Goal: Task Accomplishment & Management: Manage account settings

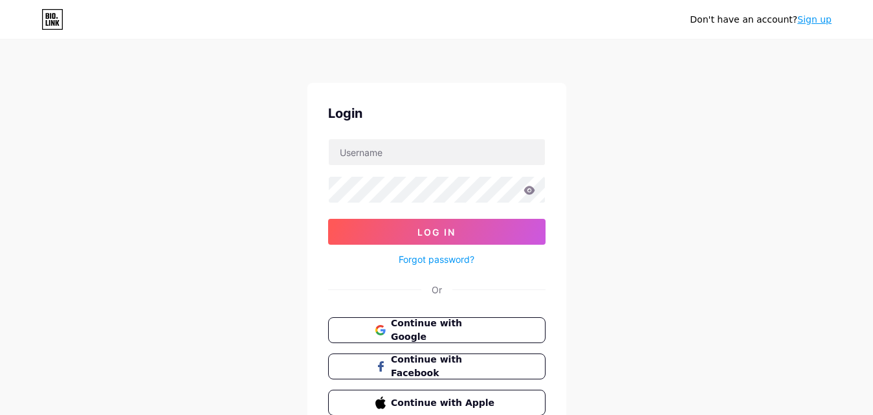
scroll to position [62, 0]
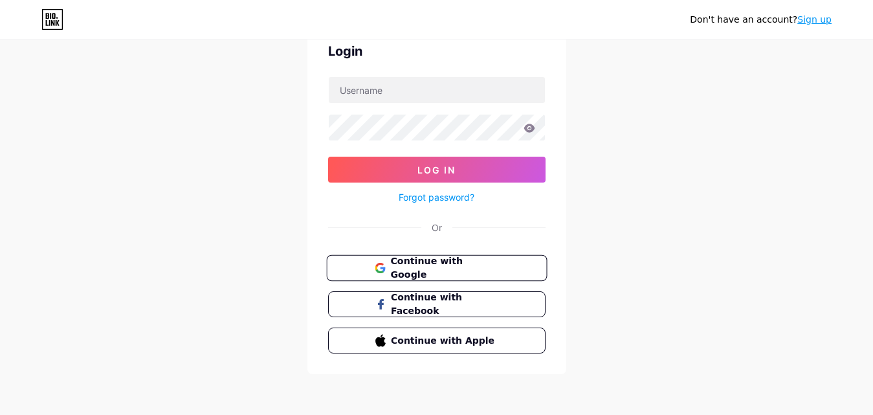
click at [452, 273] on span "Continue with Google" at bounding box center [444, 268] width 108 height 28
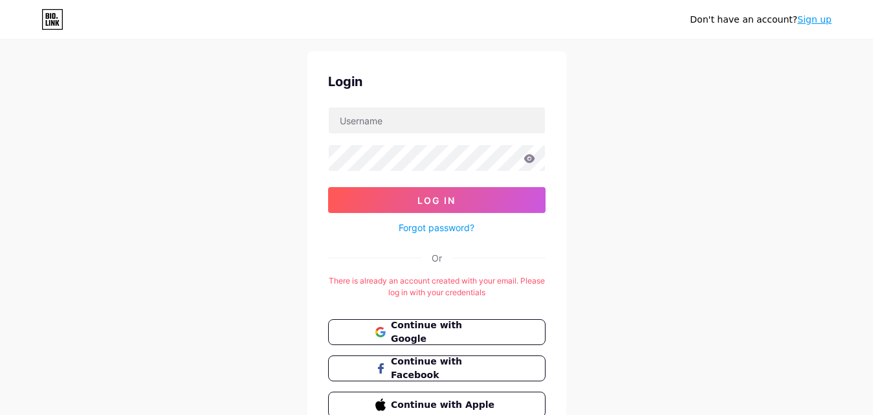
scroll to position [34, 0]
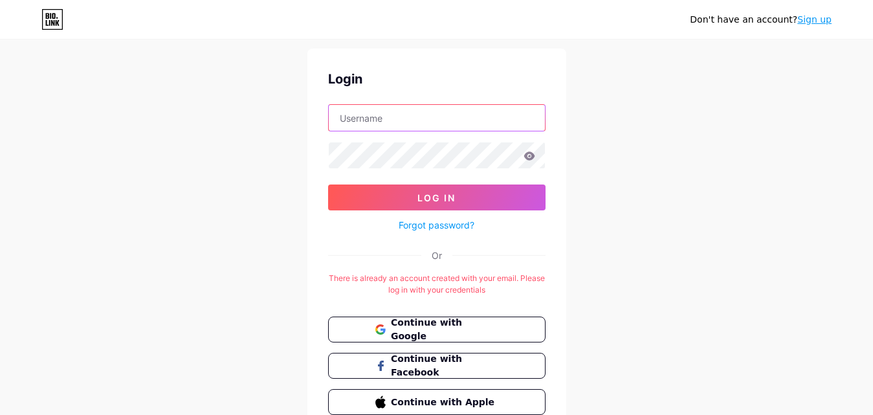
click at [414, 115] on input "text" at bounding box center [437, 118] width 216 height 26
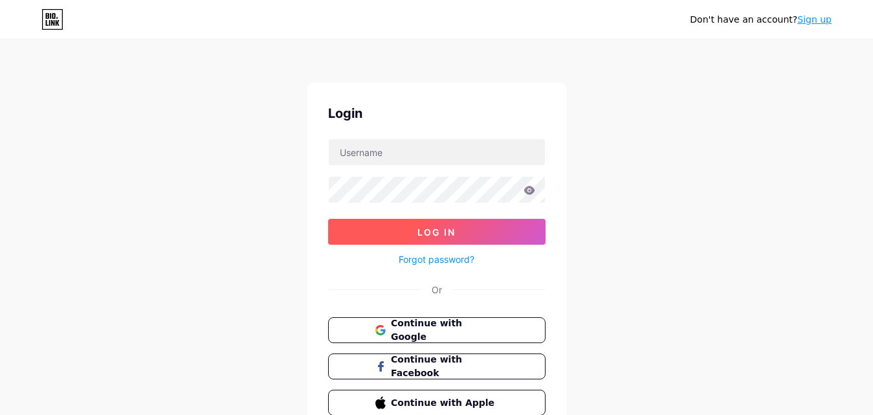
scroll to position [62, 0]
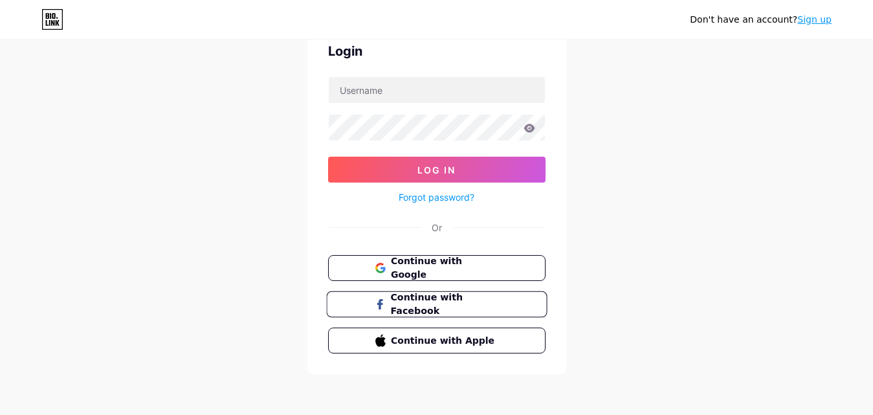
click at [461, 304] on span "Continue with Facebook" at bounding box center [444, 305] width 108 height 28
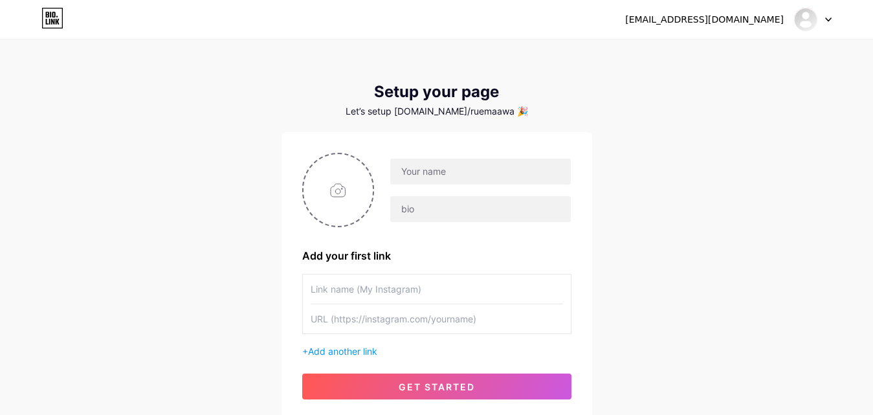
click at [54, 16] on icon at bounding box center [52, 18] width 22 height 21
click at [758, 19] on div "nasirghafar67@gmail.com" at bounding box center [704, 20] width 159 height 14
click at [835, 20] on div "nasirghafar67@gmail.com Dashboard Logout" at bounding box center [436, 19] width 873 height 23
click at [826, 21] on icon at bounding box center [828, 19] width 6 height 5
click at [515, 269] on div "Add your first link + Add another link get started" at bounding box center [436, 276] width 269 height 247
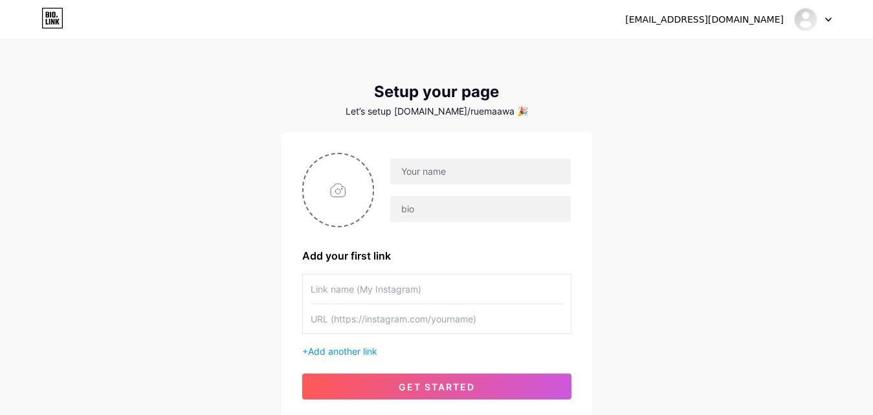
scroll to position [98, 0]
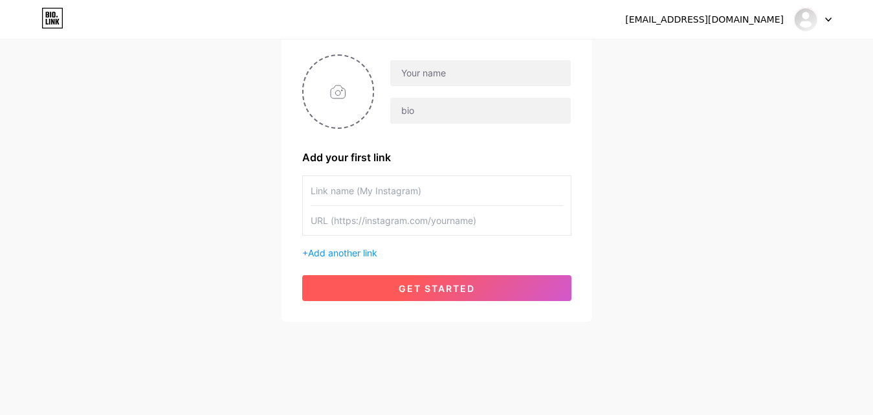
click at [501, 285] on button "get started" at bounding box center [436, 288] width 269 height 26
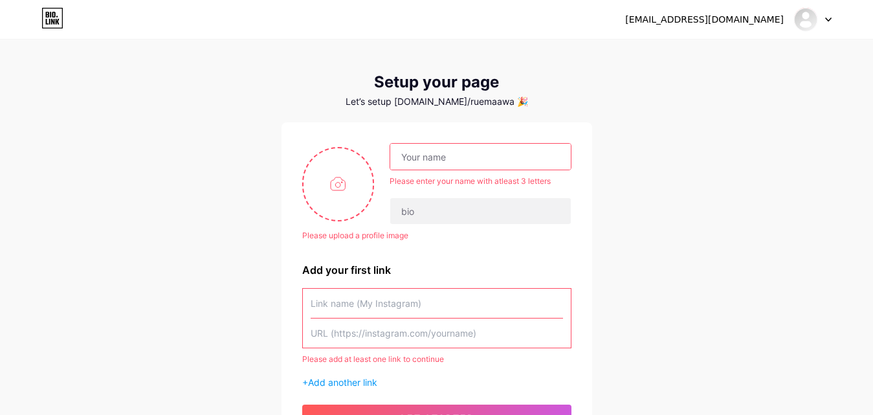
scroll to position [9, 0]
click at [492, 107] on div "Let’s setup bio.link/ruemaawa 🎉" at bounding box center [437, 102] width 311 height 10
click at [552, 101] on div "Let’s setup bio.link/ruemaawa 🎉" at bounding box center [437, 102] width 311 height 10
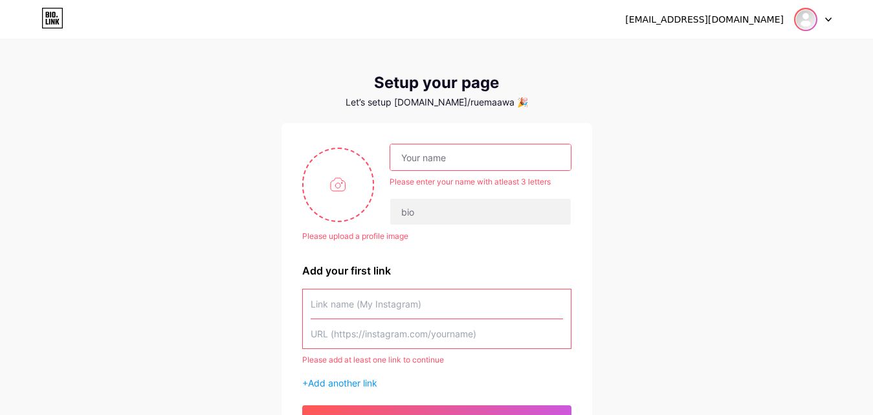
click at [805, 19] on img at bounding box center [806, 19] width 21 height 21
click at [694, 55] on link "Dashboard" at bounding box center [751, 53] width 161 height 35
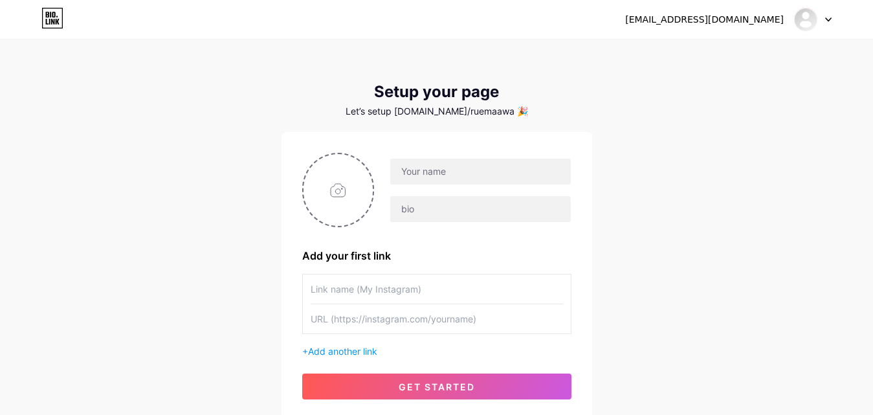
click at [823, 16] on div at bounding box center [813, 19] width 38 height 23
click at [708, 91] on li "Logout" at bounding box center [751, 88] width 161 height 35
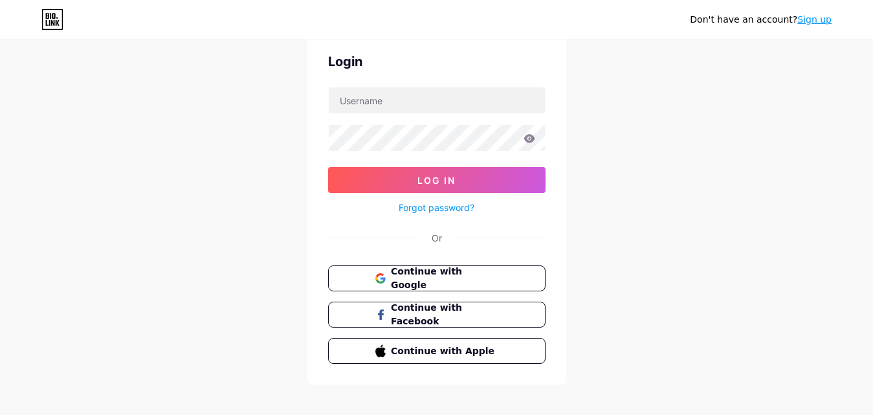
scroll to position [55, 0]
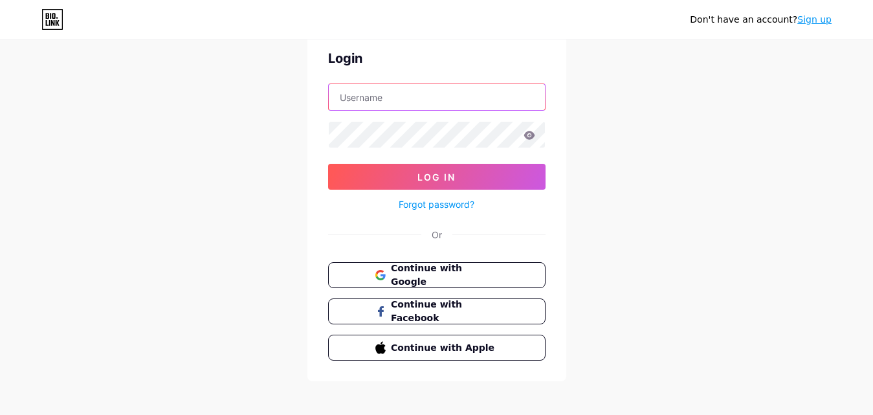
click at [426, 104] on input "text" at bounding box center [437, 97] width 216 height 26
type input "ruemaawannano"
click at [528, 139] on icon at bounding box center [529, 135] width 11 height 8
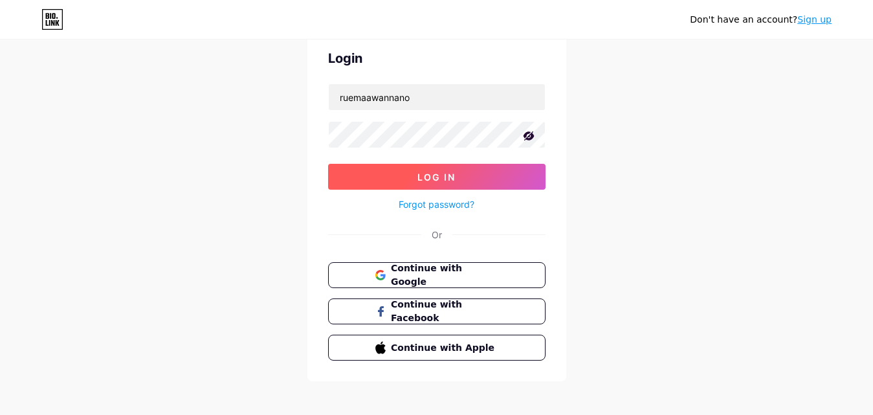
click at [469, 171] on button "Log In" at bounding box center [437, 177] width 218 height 26
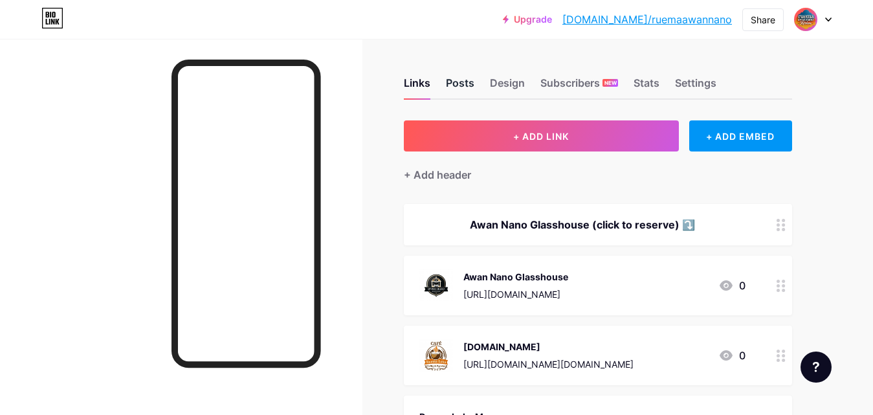
click at [458, 81] on div "Posts" at bounding box center [460, 86] width 28 height 23
click at [500, 82] on div "Design" at bounding box center [507, 86] width 35 height 23
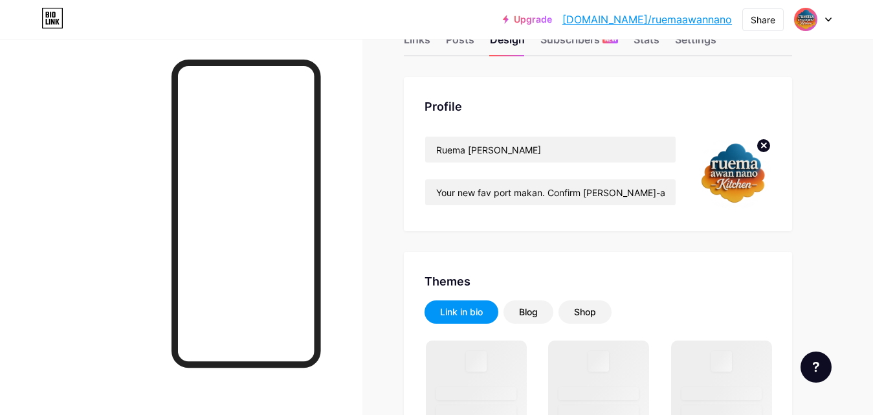
scroll to position [48, 0]
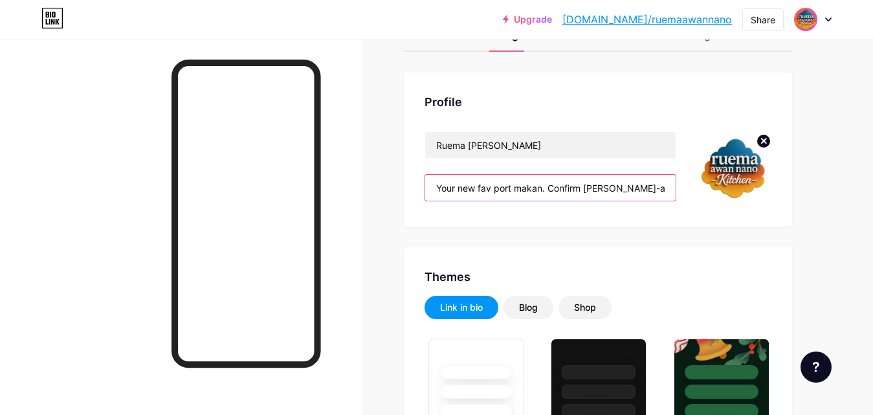
type input "#ffffff"
type input "#000000"
drag, startPoint x: 633, startPoint y: 183, endPoint x: 494, endPoint y: 190, distance: 139.3
click at [494, 190] on input "Your new fav port makan. Confirm lepak-able" at bounding box center [550, 188] width 251 height 26
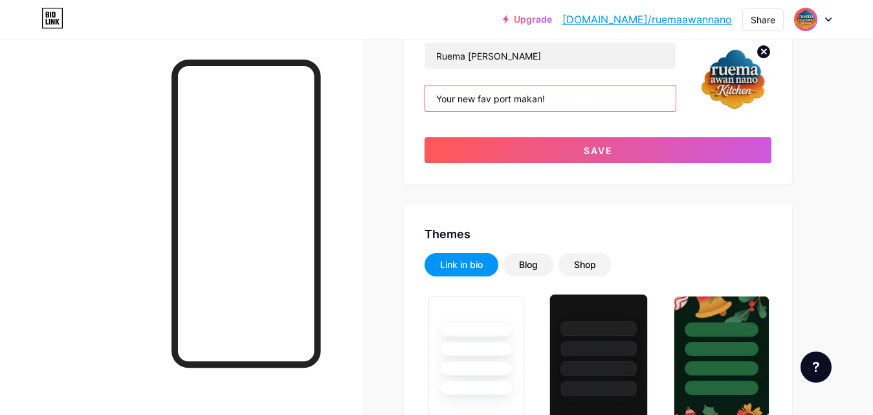
scroll to position [133, 0]
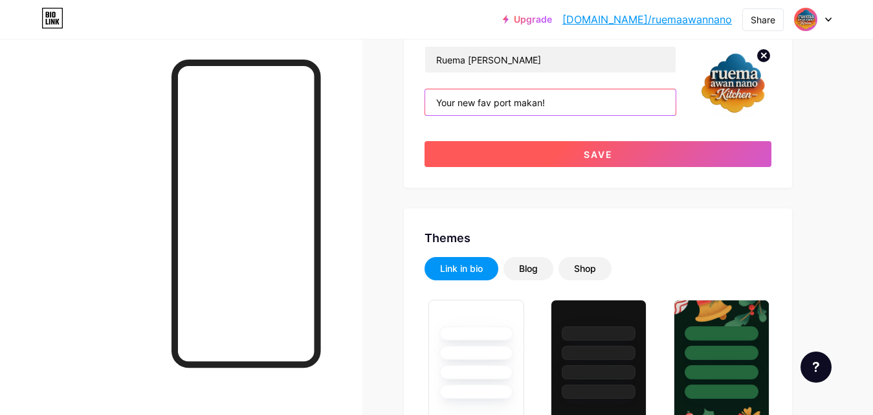
type input "Your new fav port makan!"
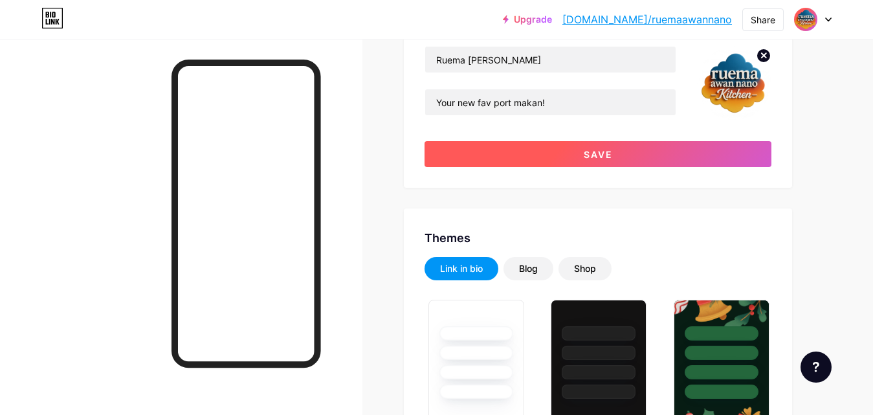
click at [581, 147] on button "Save" at bounding box center [598, 154] width 347 height 26
type input "#ffffff"
type input "#000000"
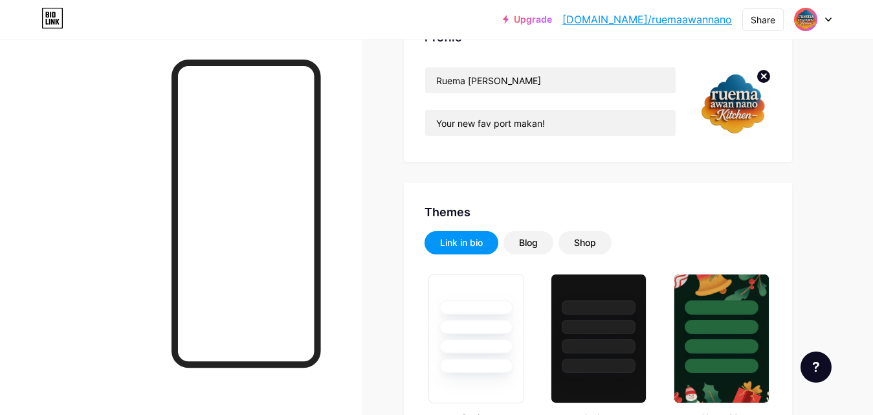
scroll to position [0, 0]
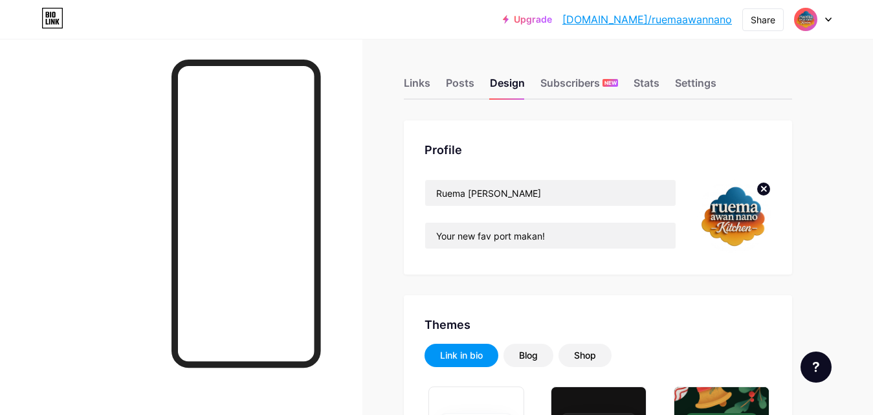
click at [801, 28] on img at bounding box center [806, 19] width 21 height 21
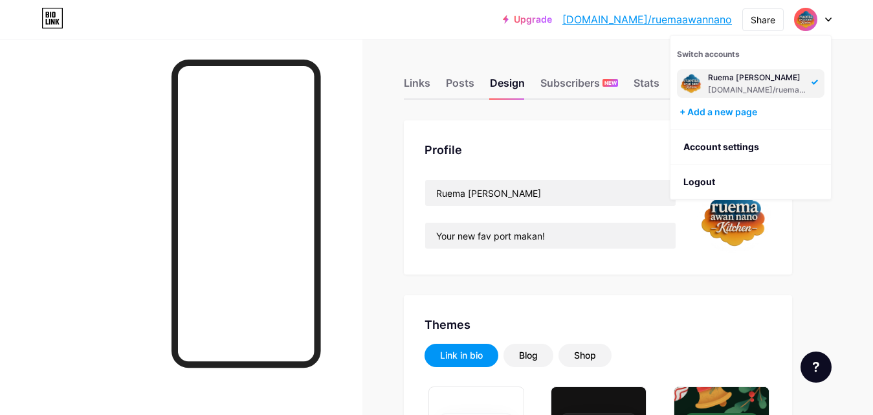
click at [652, 61] on div "Links Posts Design Subscribers NEW Stats Settings" at bounding box center [598, 76] width 388 height 45
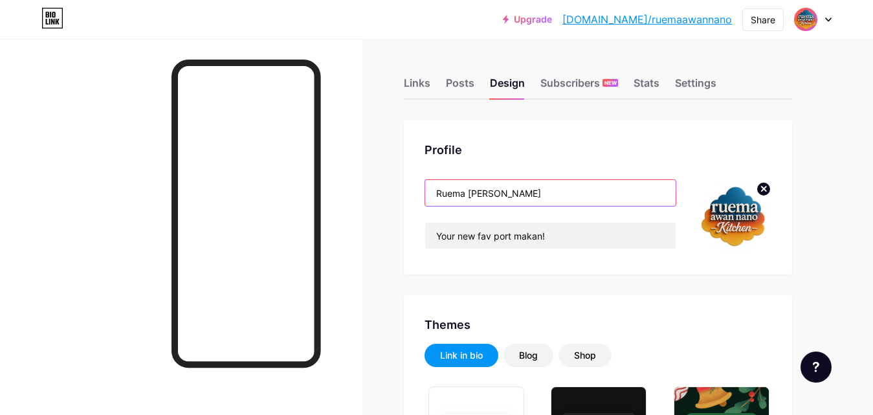
click at [520, 189] on input "Ruema Awan Nano" at bounding box center [550, 193] width 251 height 26
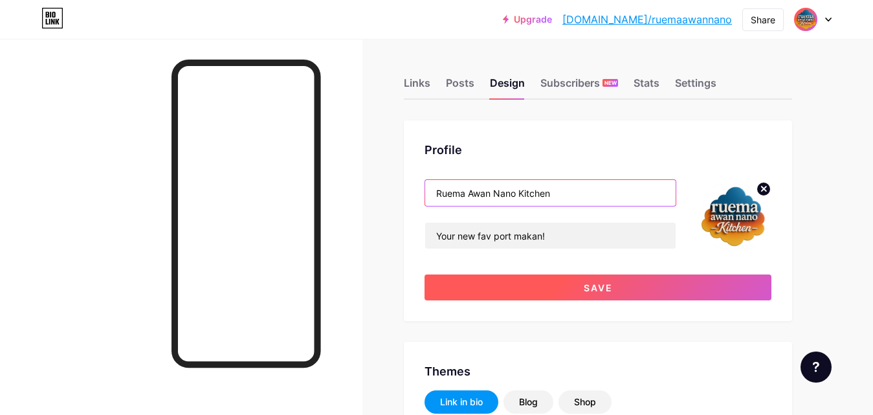
type input "Ruema Awan Nano Kitchen"
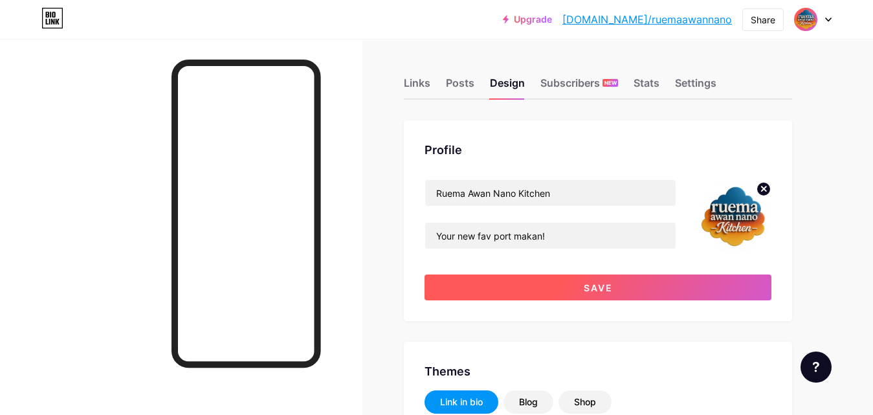
click at [590, 288] on span "Save" at bounding box center [598, 287] width 29 height 11
type input "#ffffff"
type input "#000000"
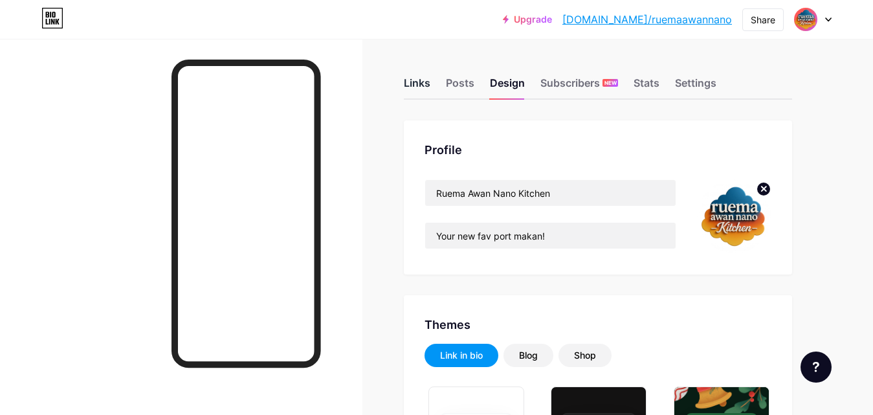
click at [427, 91] on div "Links" at bounding box center [417, 86] width 27 height 23
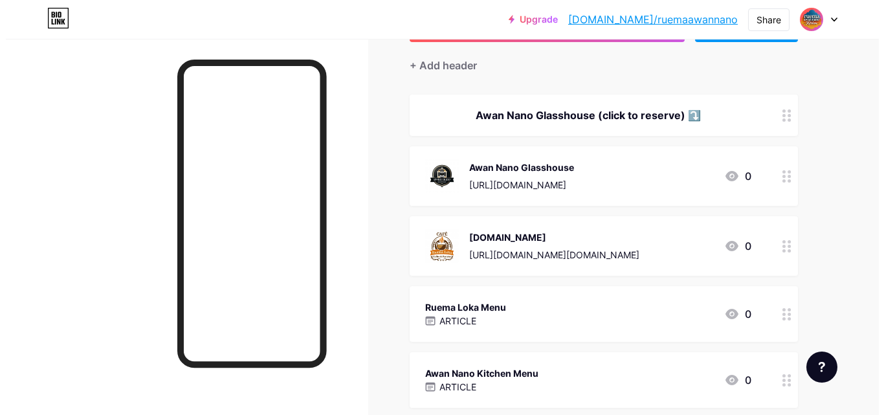
scroll to position [110, 0]
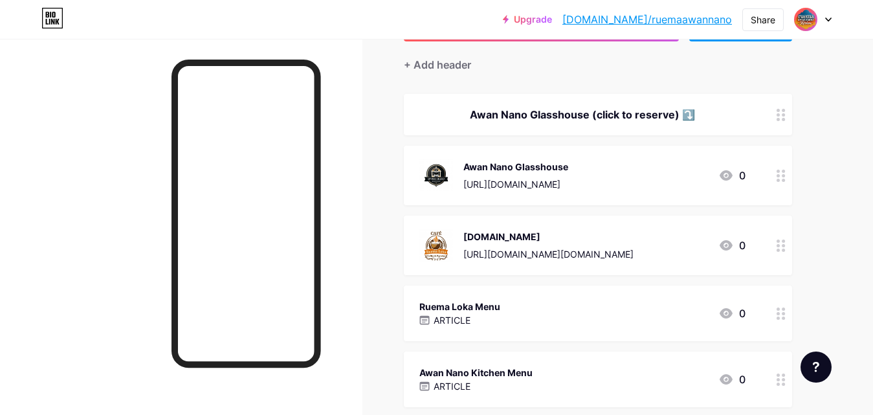
click at [777, 246] on circle at bounding box center [778, 245] width 3 height 3
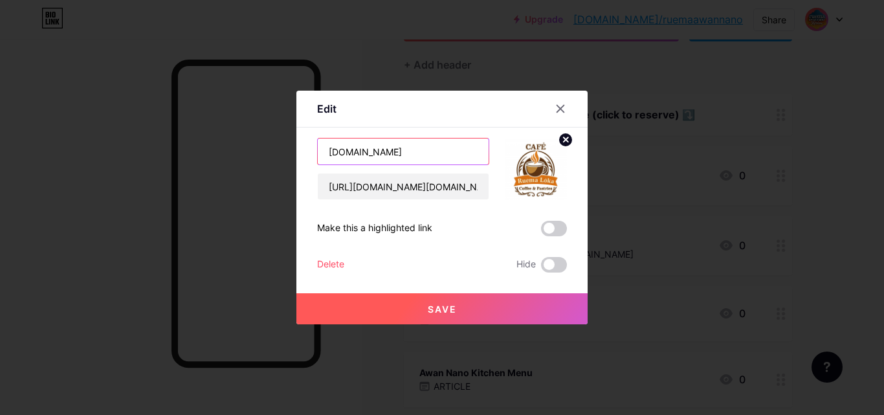
drag, startPoint x: 396, startPoint y: 153, endPoint x: 277, endPoint y: 142, distance: 119.0
click at [277, 142] on div "Edit Content YouTube Play YouTube video without leaving your page. ADD Vimeo Pl…" at bounding box center [442, 207] width 884 height 415
type input "Ruema Loka Cafe Instagram"
click at [397, 309] on button "Save" at bounding box center [441, 308] width 291 height 31
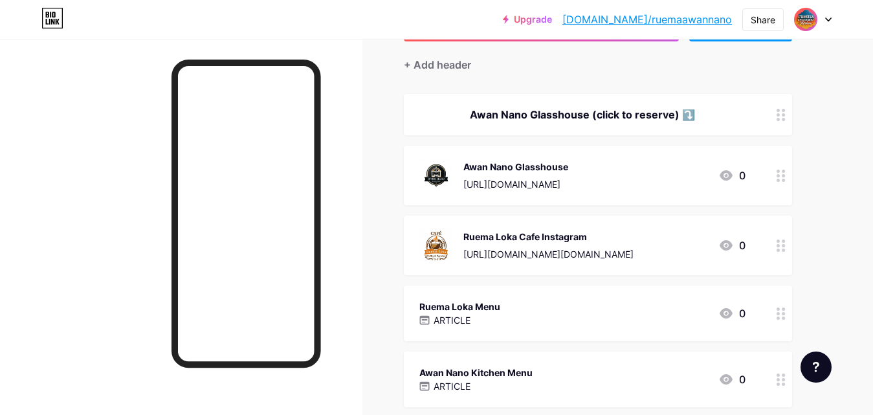
click at [491, 176] on div "Awan Nano Glasshouse https://wa.me/60176863432" at bounding box center [516, 176] width 105 height 34
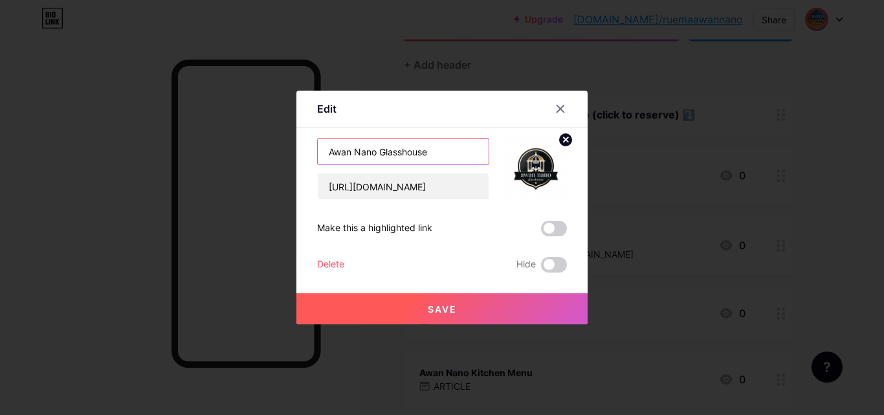
click at [443, 157] on input "Awan Nano Glasshouse" at bounding box center [403, 152] width 171 height 26
type input "Awan Nano Glasshouse (Click to Reserve)"
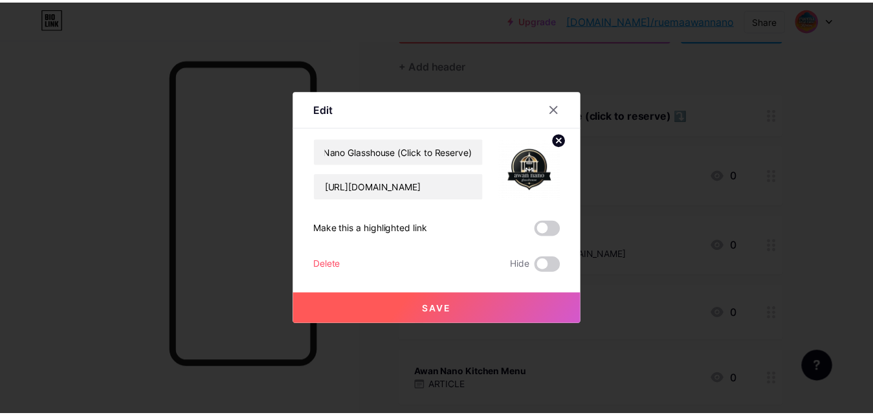
scroll to position [0, 0]
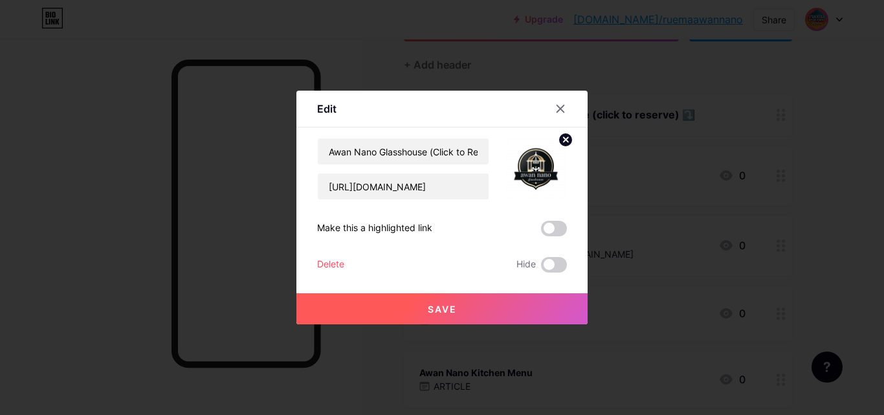
click at [453, 314] on button "Save" at bounding box center [441, 308] width 291 height 31
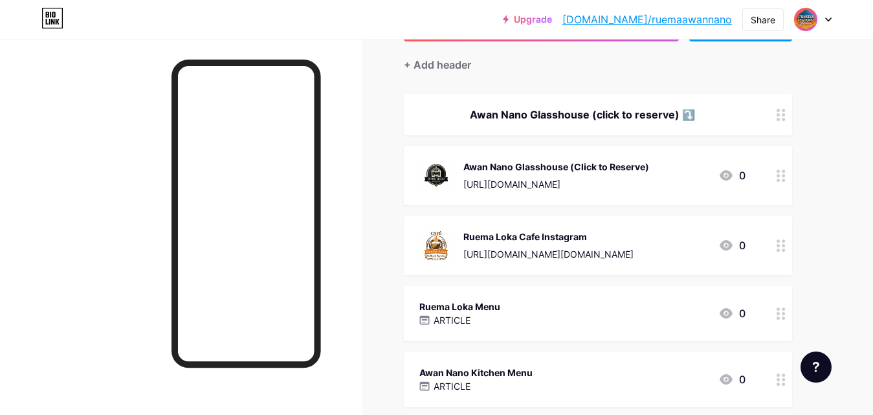
click at [576, 129] on div "Awan Nano Glasshouse (click to reserve) ⤵️" at bounding box center [598, 114] width 388 height 41
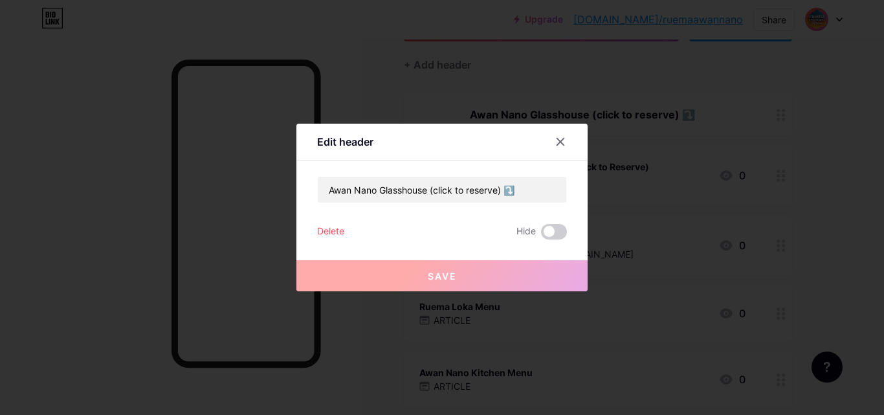
click at [325, 229] on div "Delete" at bounding box center [330, 232] width 27 height 16
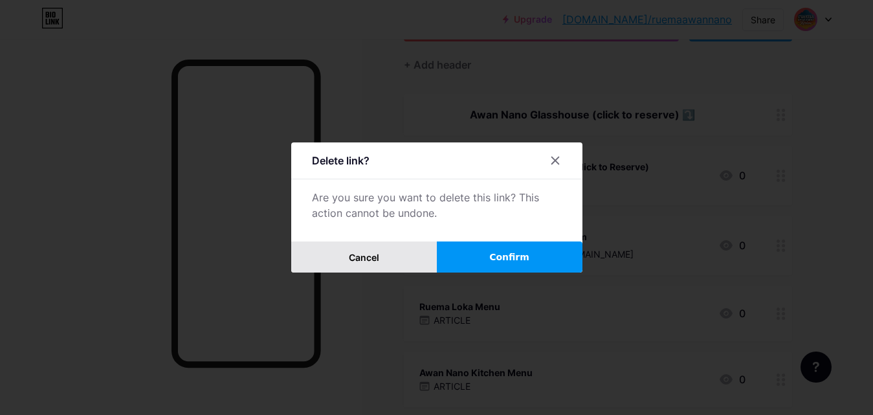
click at [375, 260] on span "Cancel" at bounding box center [364, 257] width 30 height 11
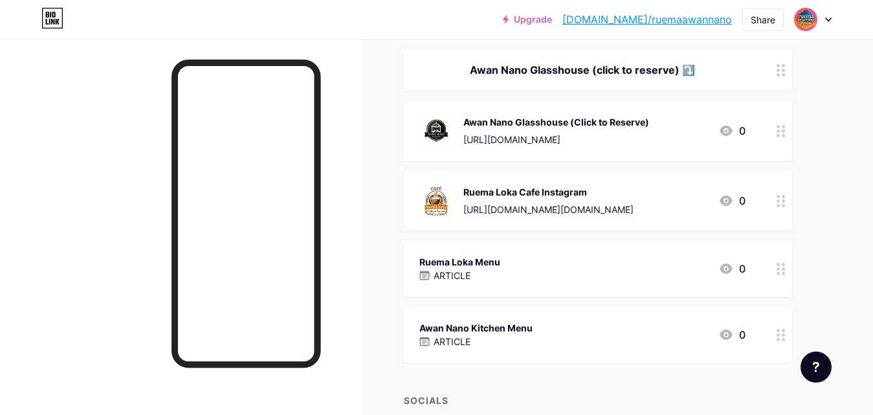
scroll to position [155, 0]
click at [781, 71] on icon at bounding box center [781, 69] width 9 height 12
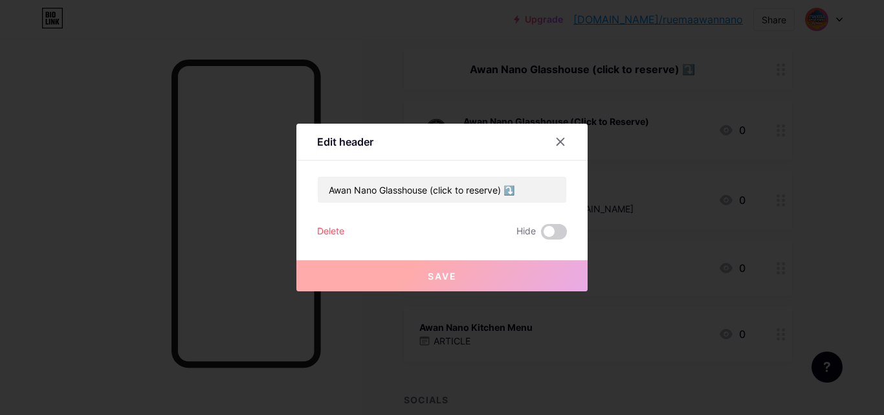
click at [783, 123] on div at bounding box center [442, 207] width 884 height 415
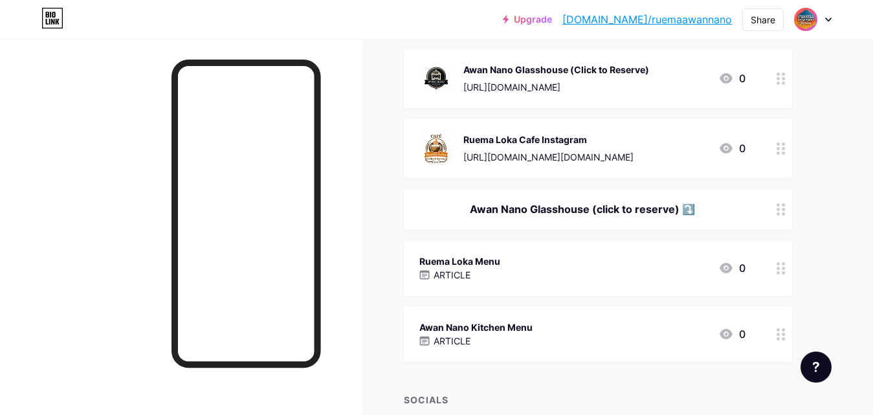
click at [789, 216] on div at bounding box center [781, 208] width 22 height 41
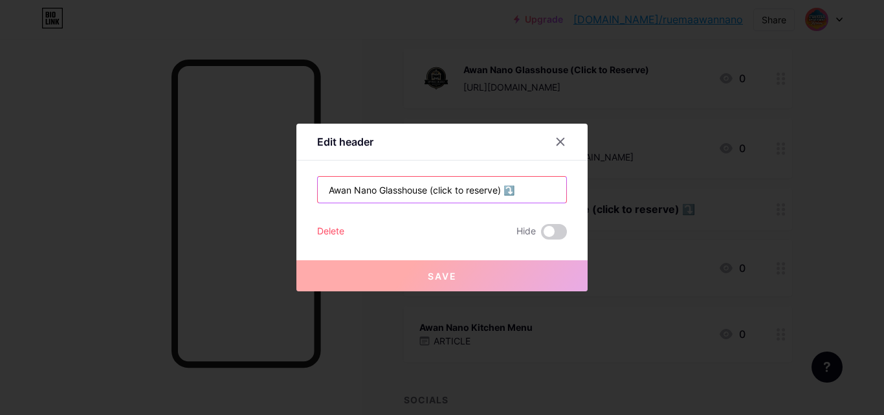
drag, startPoint x: 510, startPoint y: 193, endPoint x: 289, endPoint y: 182, distance: 221.0
click at [289, 182] on div "Edit header Awan Nano Glasshouse (click to reserve) ⤵️ Delete Hide Save" at bounding box center [442, 207] width 884 height 415
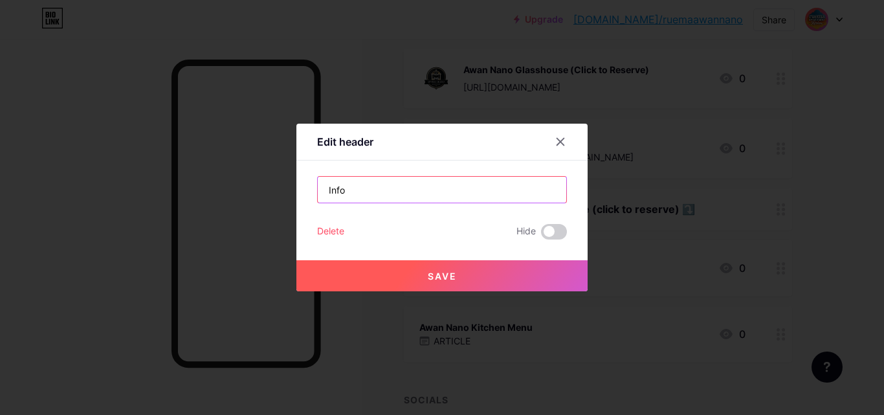
type input "Info"
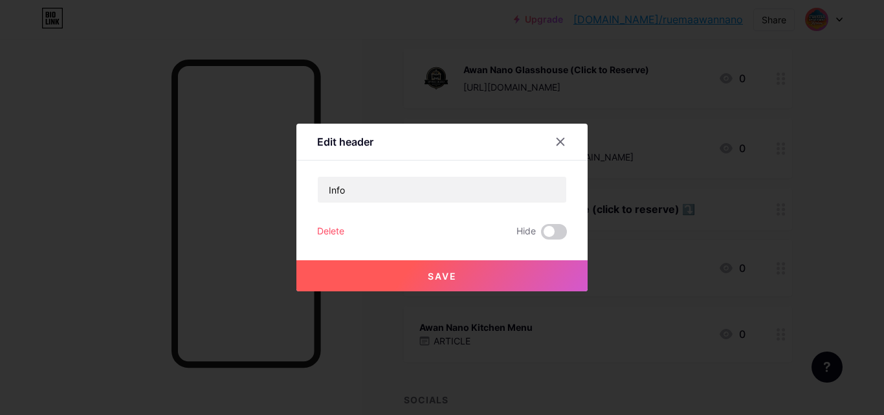
click at [377, 280] on button "Save" at bounding box center [441, 275] width 291 height 31
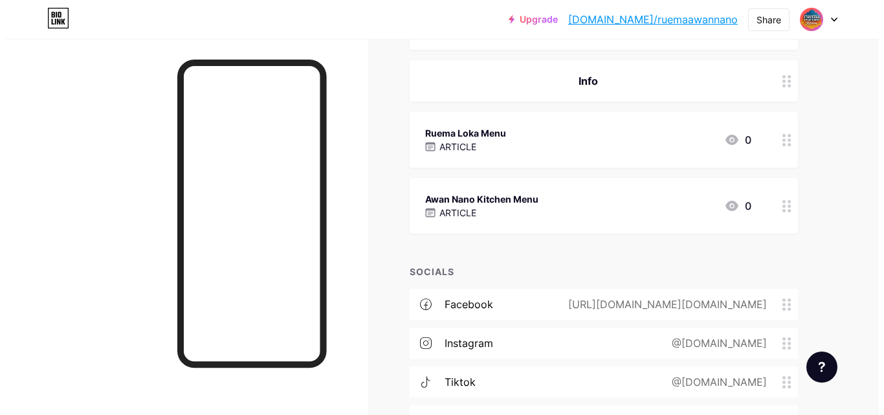
scroll to position [283, 0]
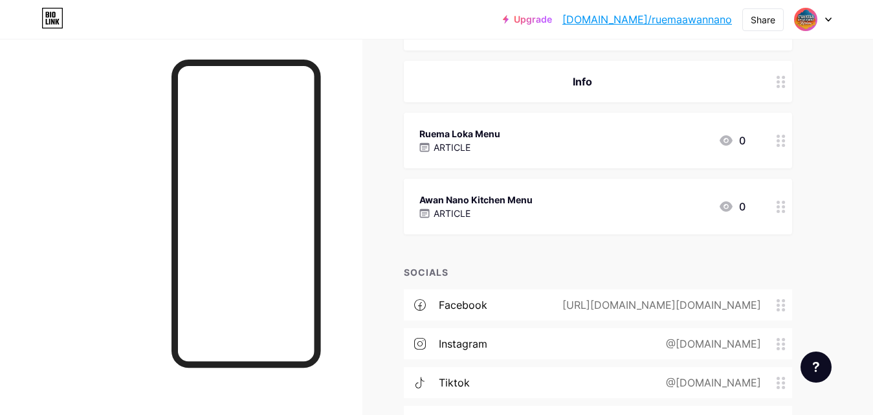
click at [781, 140] on icon at bounding box center [781, 141] width 9 height 12
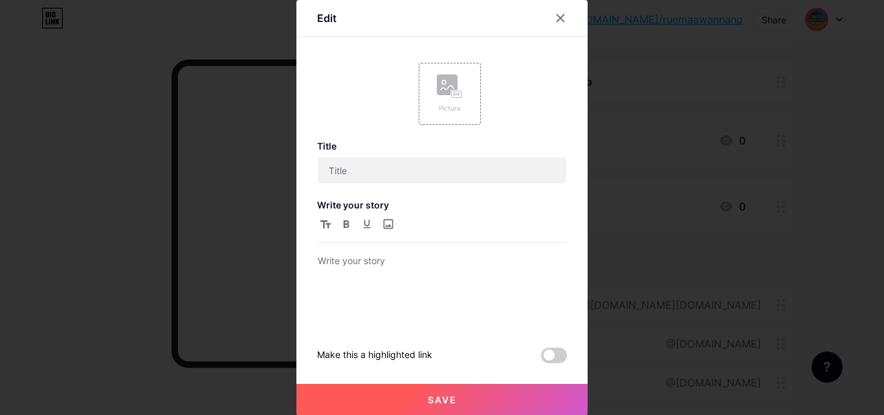
type input "Ruema Loka Menu"
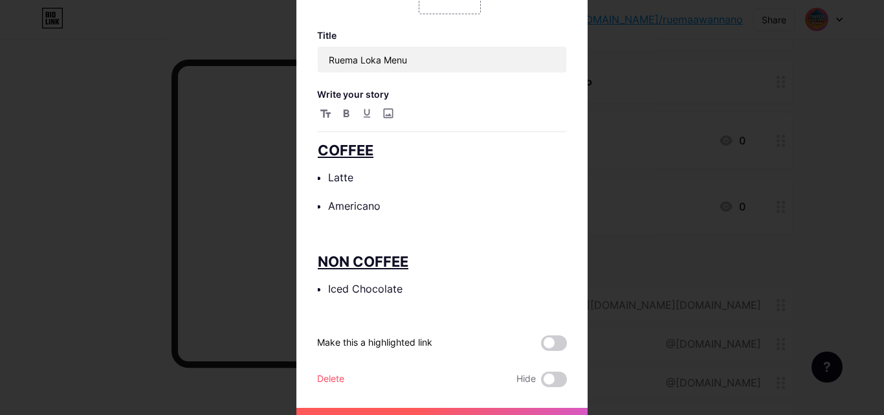
scroll to position [52, 0]
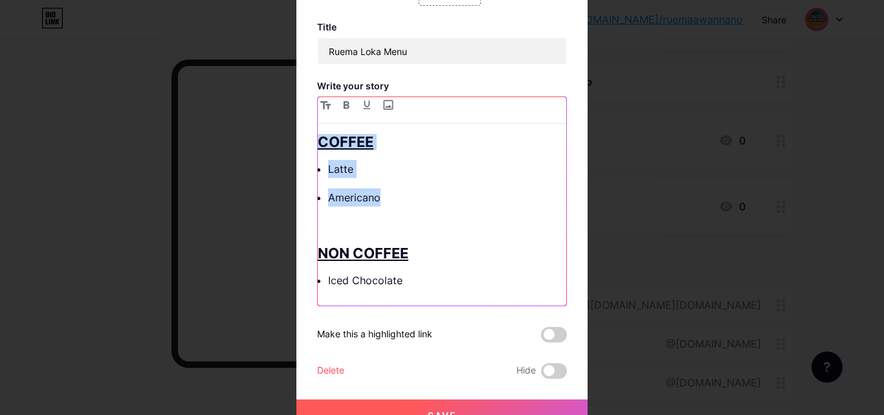
drag, startPoint x: 424, startPoint y: 194, endPoint x: 315, endPoint y: 144, distance: 119.9
click at [318, 144] on div "COFFEE Latte Americano NON COFFEE Iced Chocolate MATCHA" at bounding box center [442, 220] width 249 height 172
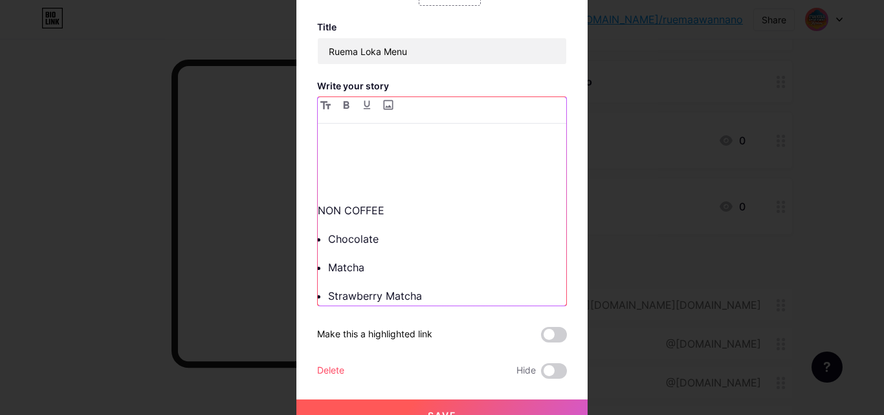
scroll to position [215, 0]
drag, startPoint x: 390, startPoint y: 181, endPoint x: 309, endPoint y: 184, distance: 80.3
click at [309, 184] on div "Edit Picture Title Ruema Loka Menu Write your story COFFEE AmericanO Asian Dolc…" at bounding box center [441, 156] width 291 height 550
click at [363, 108] on icon "button" at bounding box center [367, 104] width 8 height 9
click at [322, 106] on icon "button" at bounding box center [325, 105] width 10 height 8
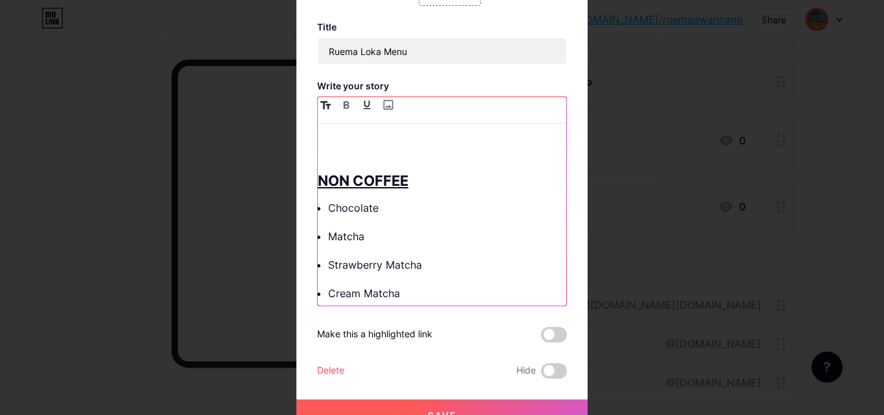
click at [433, 183] on h1 "NON COFFEE" at bounding box center [442, 181] width 249 height 16
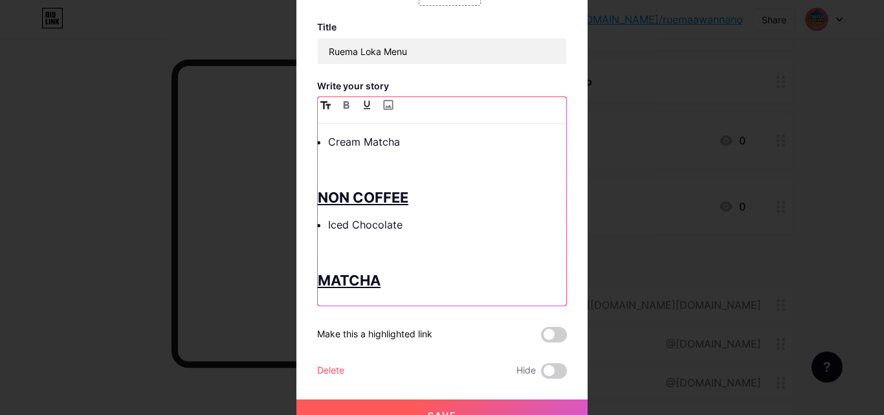
scroll to position [366, 0]
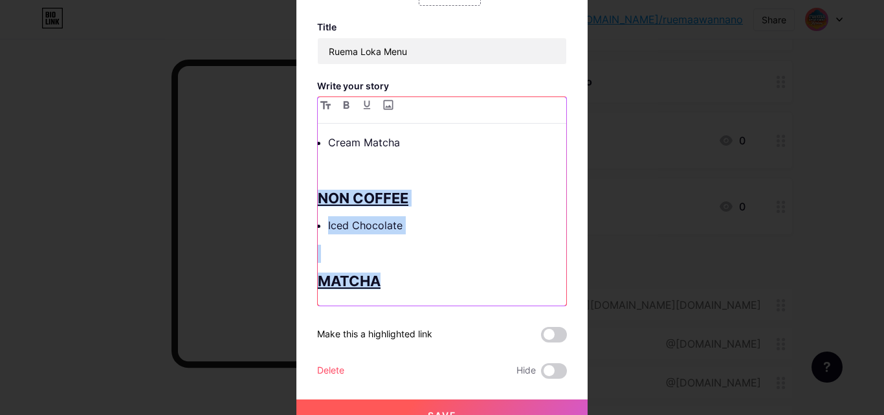
drag, startPoint x: 399, startPoint y: 285, endPoint x: 313, endPoint y: 200, distance: 120.9
click at [318, 200] on div "COFFEE AmericanO Asian Dolce Latte Macchiato Cappucino Mocha Latte NON COFFEE C…" at bounding box center [442, 220] width 249 height 172
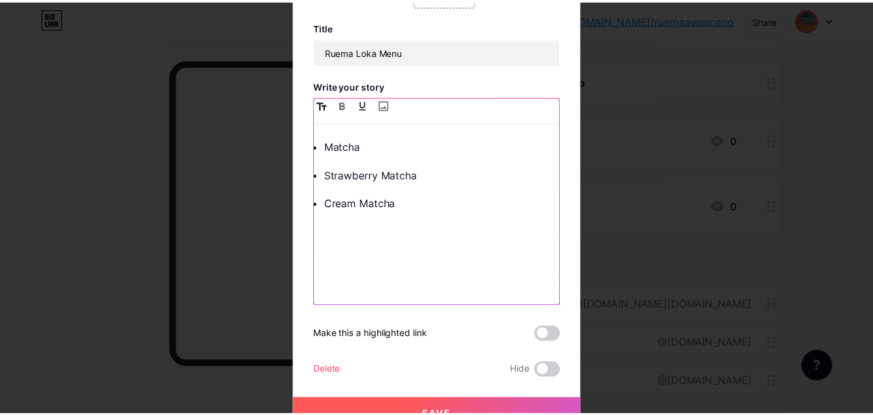
scroll to position [67, 0]
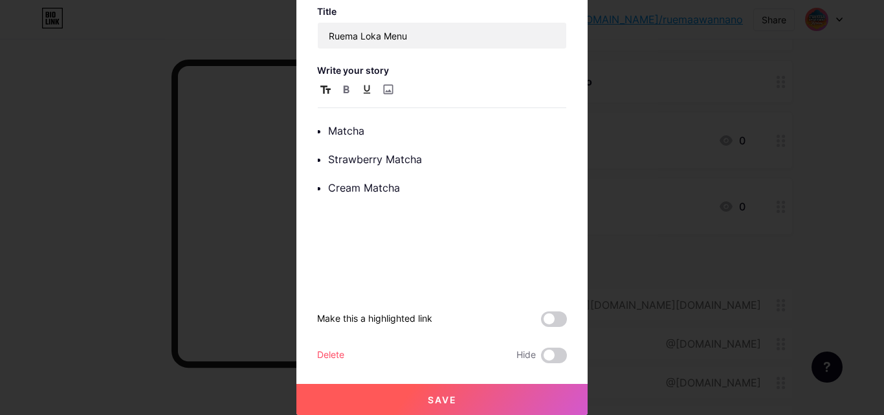
click at [435, 392] on button "Save" at bounding box center [441, 399] width 291 height 31
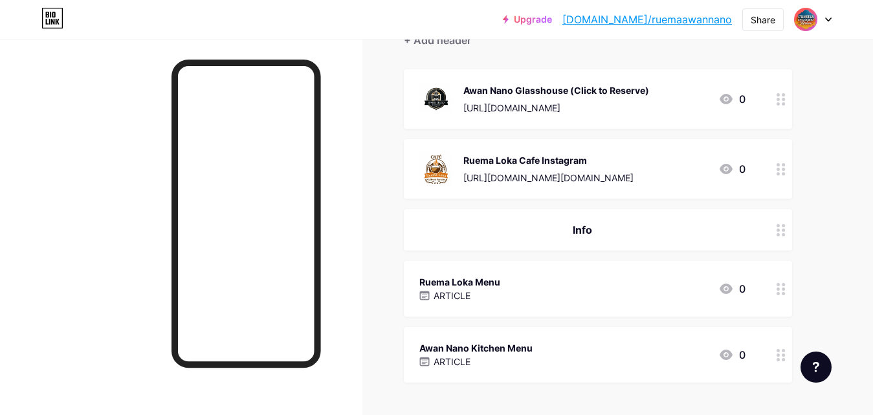
scroll to position [0, 0]
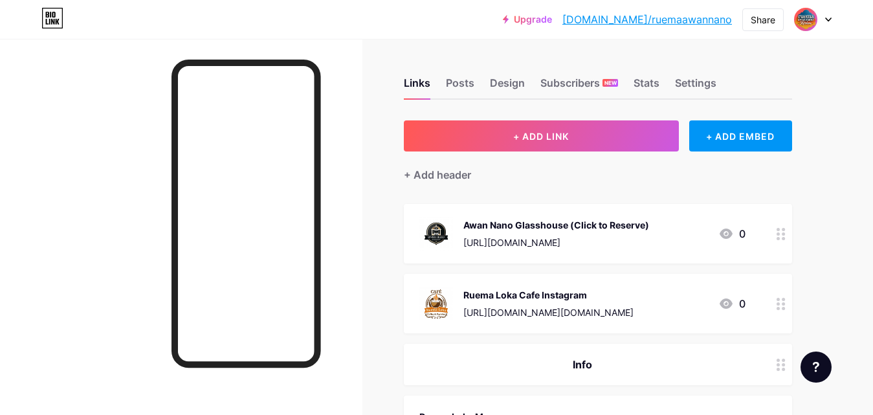
click at [517, 71] on div "Links Posts Design Subscribers NEW Stats Settings" at bounding box center [598, 76] width 388 height 45
click at [508, 82] on div "Design" at bounding box center [507, 86] width 35 height 23
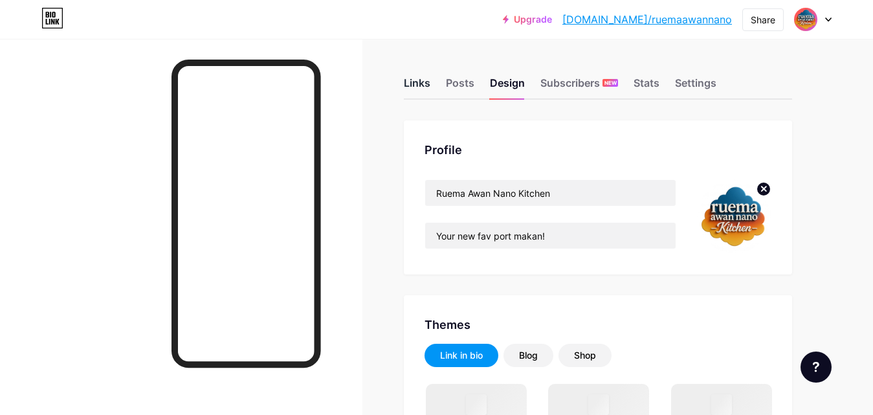
click at [429, 87] on div "Links" at bounding box center [417, 86] width 27 height 23
